Goal: Task Accomplishment & Management: Use online tool/utility

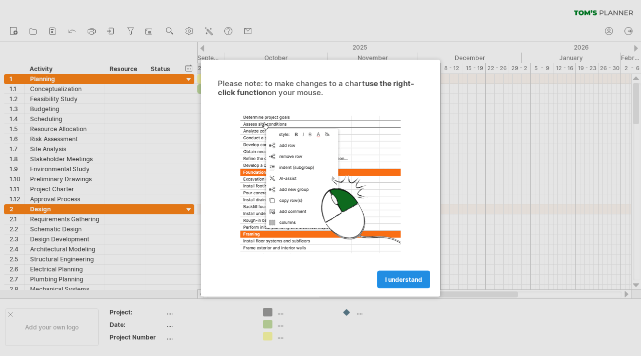
click at [389, 278] on span "I understand" at bounding box center [403, 279] width 37 height 8
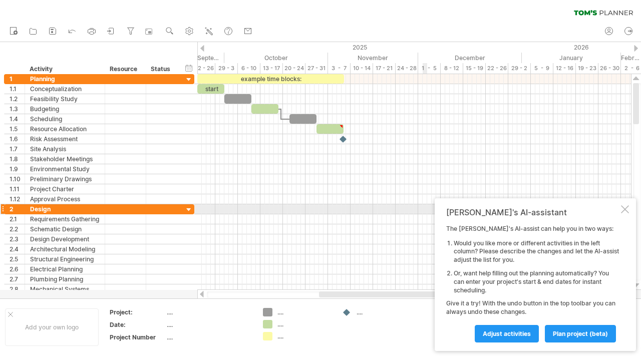
click at [628, 209] on div at bounding box center [625, 209] width 8 height 8
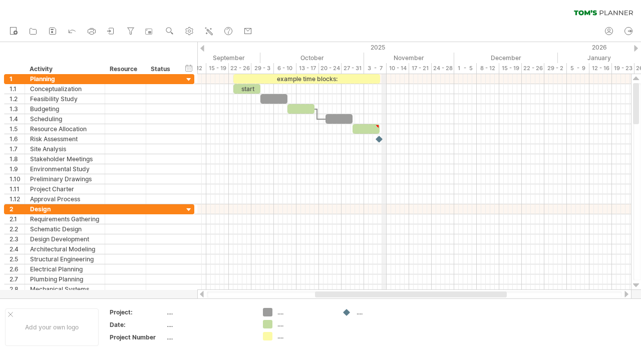
click at [383, 45] on div "2025" at bounding box center [73, 47] width 969 height 11
click at [634, 47] on div at bounding box center [636, 48] width 4 height 7
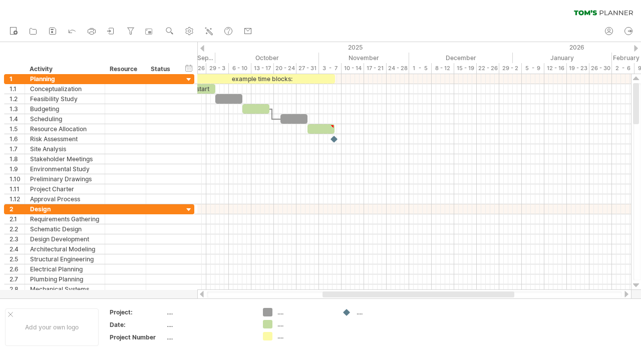
click at [634, 47] on div at bounding box center [636, 48] width 4 height 7
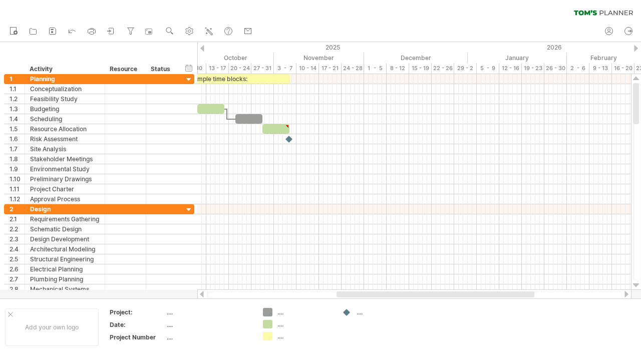
click at [634, 47] on div at bounding box center [636, 48] width 4 height 7
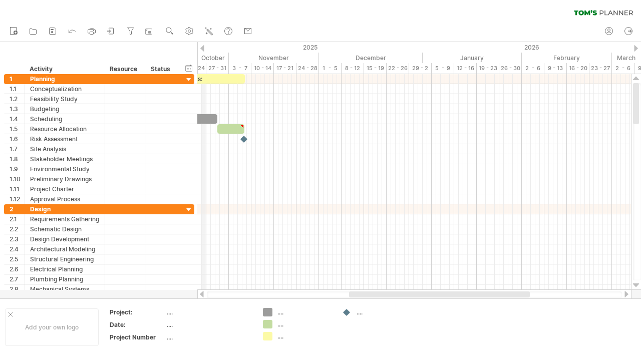
click at [203, 49] on div at bounding box center [202, 48] width 4 height 7
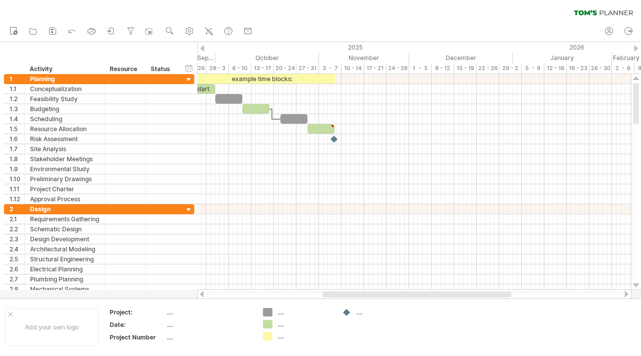
click at [203, 49] on div at bounding box center [202, 48] width 4 height 7
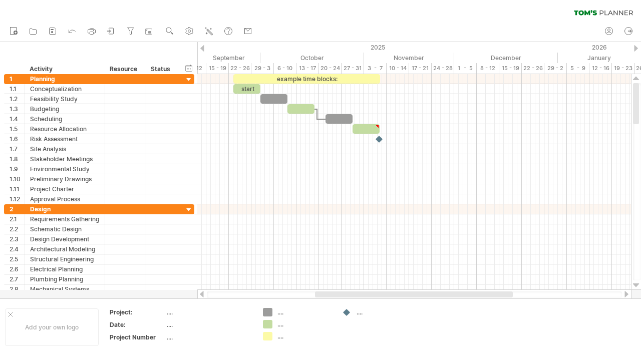
click at [203, 49] on div at bounding box center [202, 48] width 4 height 7
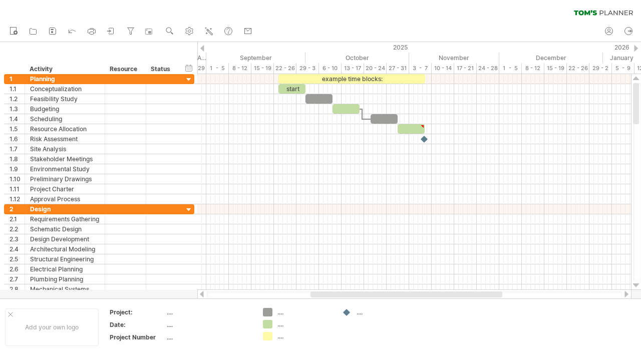
click at [203, 49] on div at bounding box center [202, 48] width 4 height 7
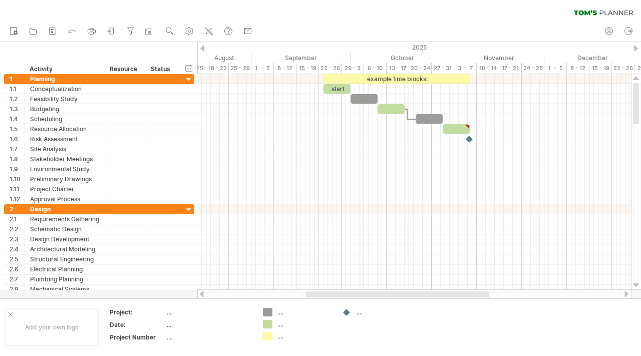
click at [203, 49] on div at bounding box center [202, 48] width 4 height 7
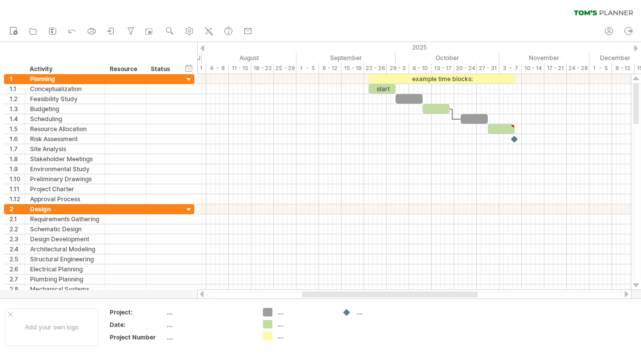
click at [203, 49] on div at bounding box center [202, 48] width 4 height 7
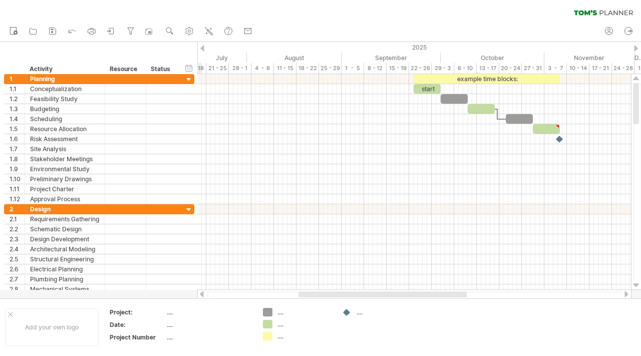
click at [203, 49] on div at bounding box center [202, 48] width 4 height 7
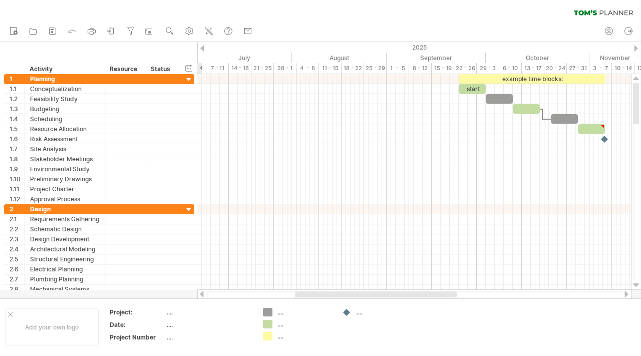
click at [203, 49] on div at bounding box center [202, 48] width 4 height 7
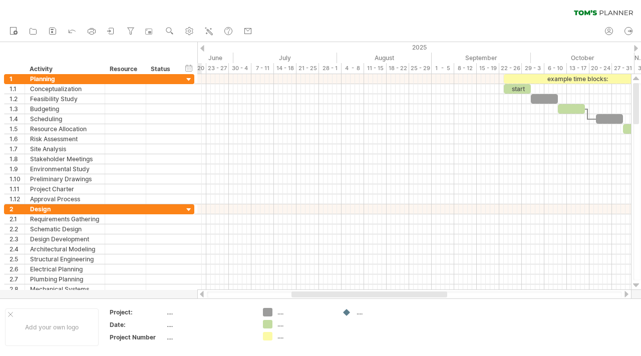
click at [203, 49] on div at bounding box center [202, 48] width 4 height 7
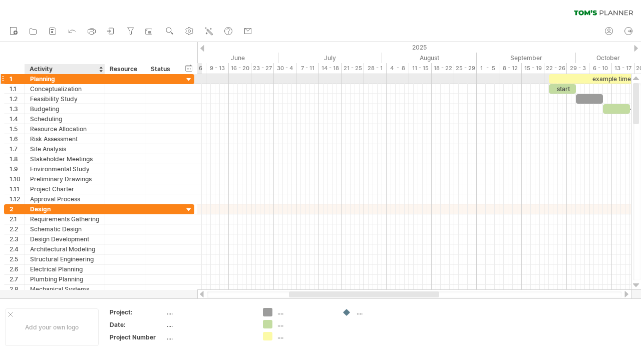
click at [97, 83] on div "Planning" at bounding box center [65, 79] width 70 height 10
click at [97, 83] on input "********" at bounding box center [65, 79] width 70 height 10
click at [46, 79] on input "********" at bounding box center [65, 79] width 70 height 10
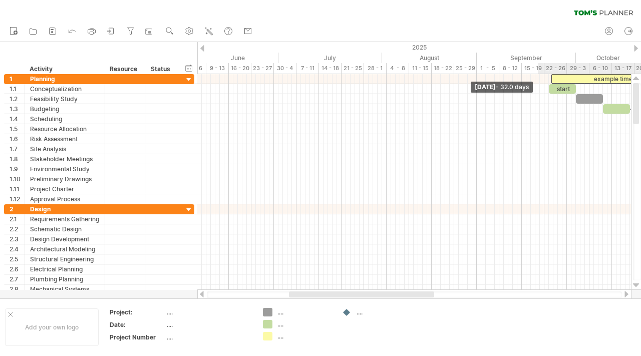
drag, startPoint x: 548, startPoint y: 78, endPoint x: 562, endPoint y: 74, distance: 15.1
click at [553, 74] on span at bounding box center [551, 79] width 4 height 10
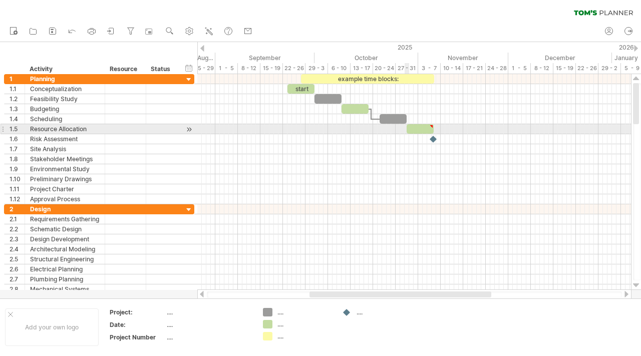
type textarea "**********"
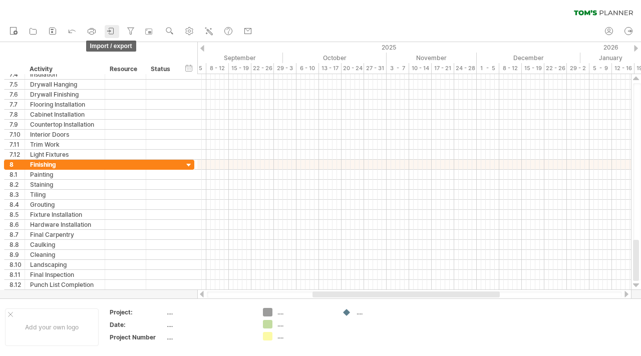
click at [109, 32] on icon at bounding box center [111, 31] width 10 height 10
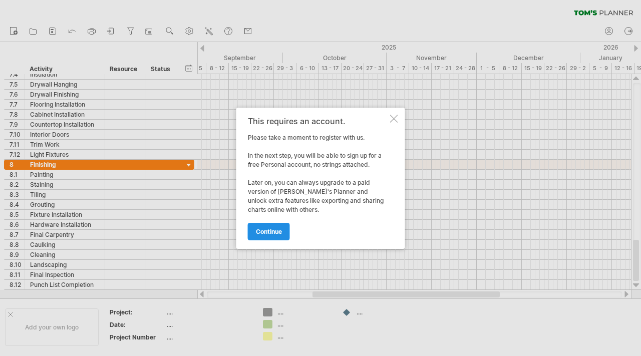
click at [279, 236] on link "continue" at bounding box center [269, 232] width 42 height 18
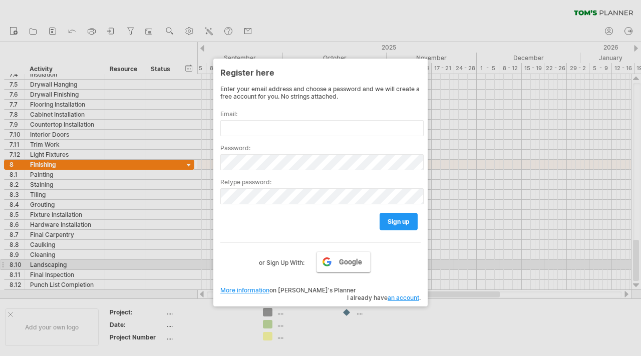
click at [344, 265] on link "Google" at bounding box center [343, 261] width 54 height 21
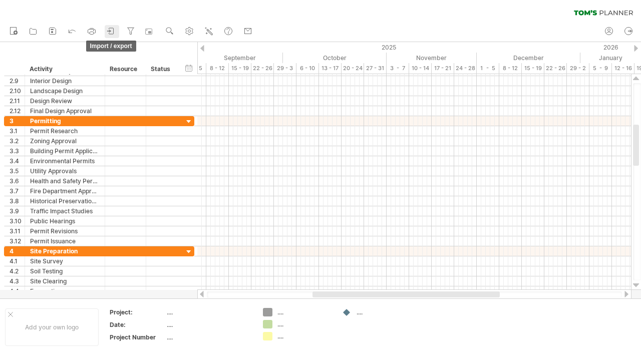
click at [108, 31] on icon at bounding box center [108, 31] width 3 height 3
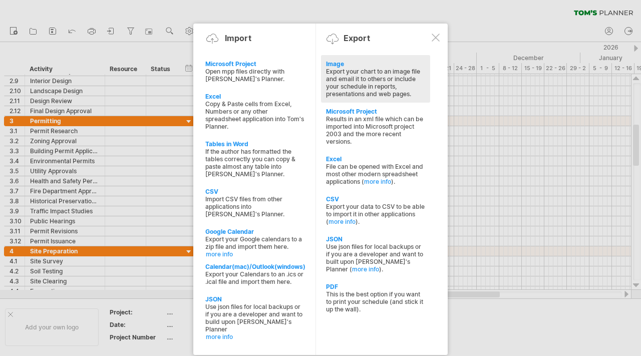
click at [330, 81] on div "Export your chart to an image file and email it to others or include your sched…" at bounding box center [375, 83] width 99 height 30
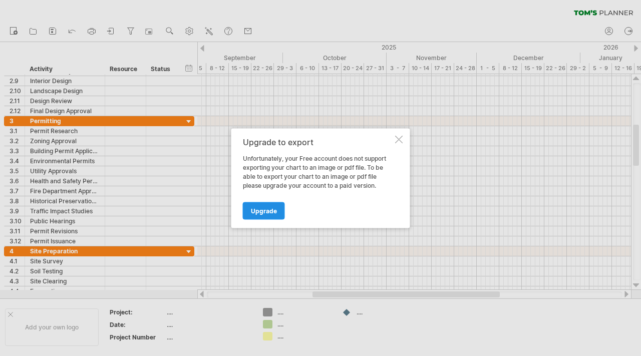
click at [272, 211] on span "Upgrade" at bounding box center [264, 211] width 26 height 8
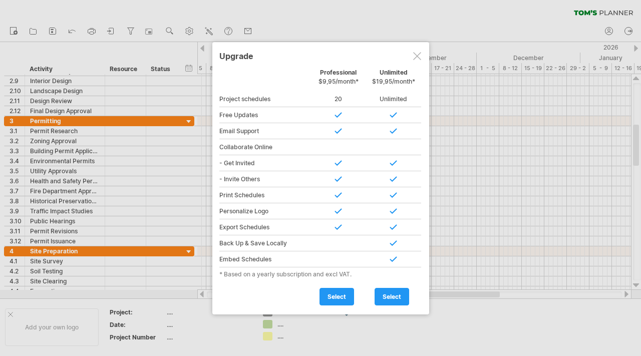
click at [416, 58] on div at bounding box center [417, 56] width 8 height 8
